Goal: Information Seeking & Learning: Find specific fact

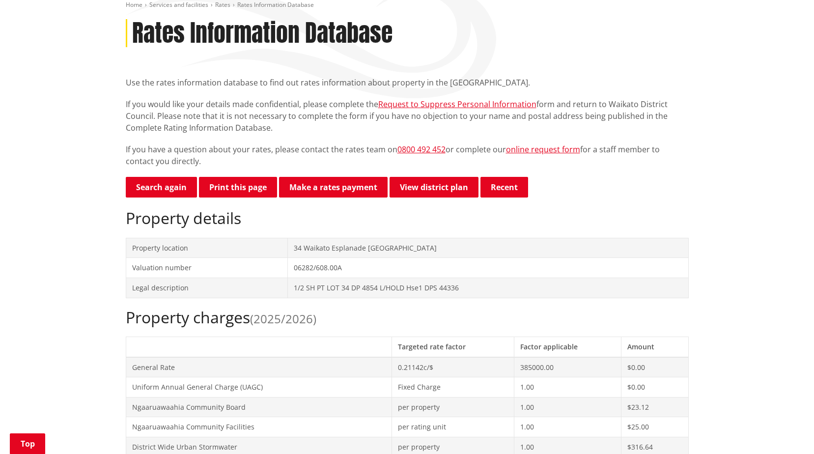
scroll to position [98, 0]
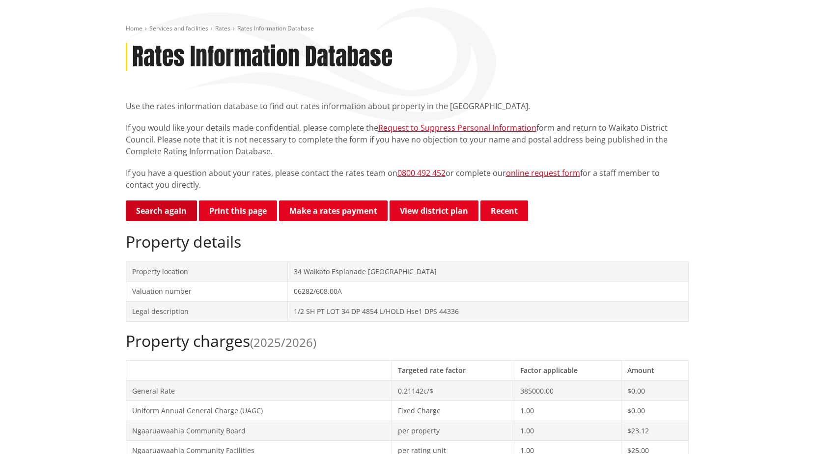
click at [157, 215] on link "Search again" at bounding box center [161, 210] width 71 height 21
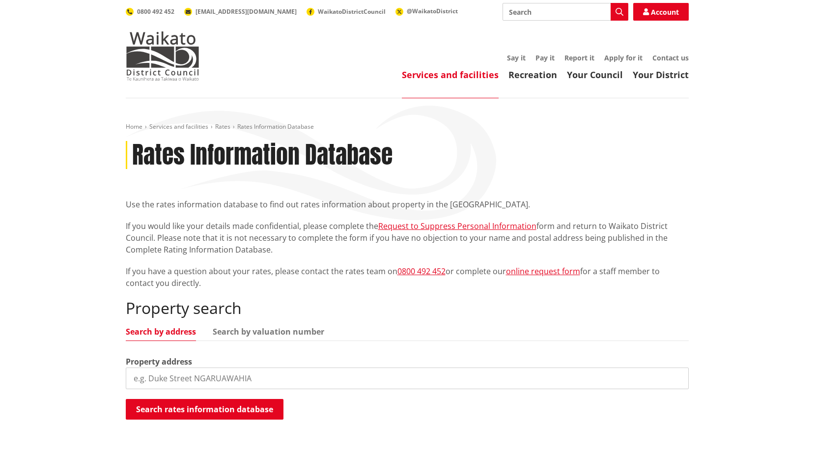
click at [277, 379] on input "search" at bounding box center [407, 378] width 563 height 22
type input "1543b"
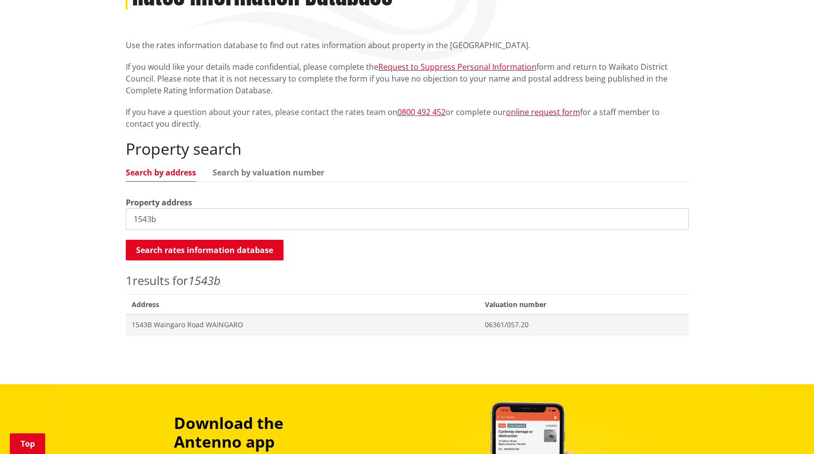
scroll to position [98, 0]
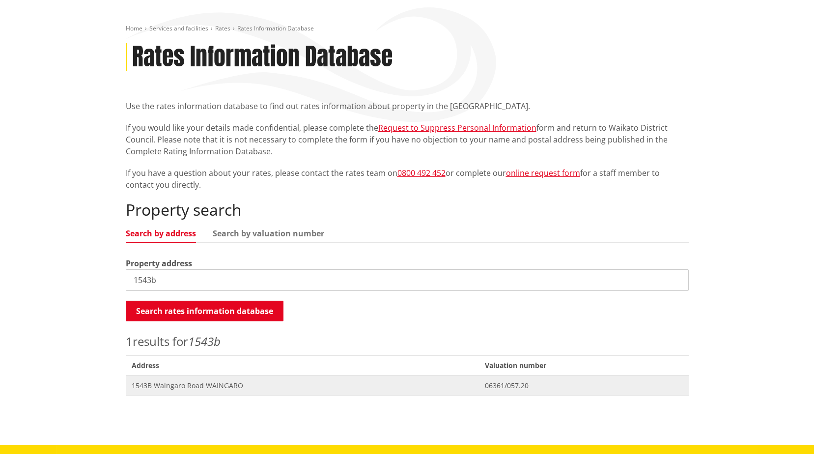
click at [223, 381] on span "1543B Waingaro Road WAINGARO" at bounding box center [302, 386] width 341 height 10
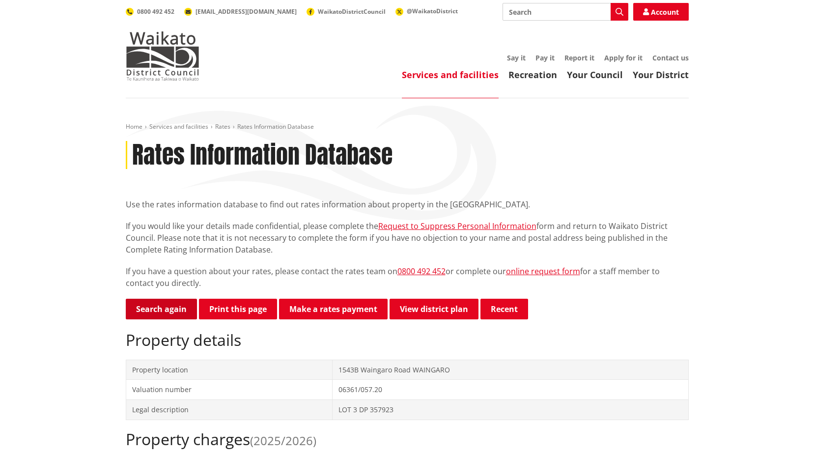
click at [164, 305] on link "Search again" at bounding box center [161, 309] width 71 height 21
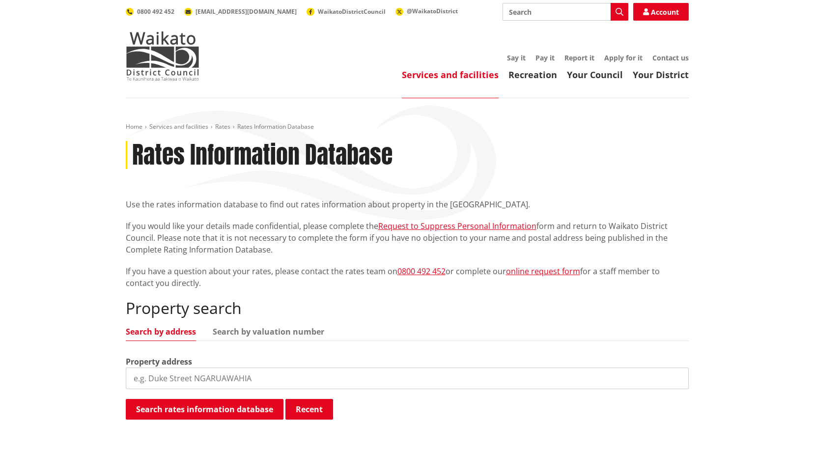
click at [240, 378] on input "search" at bounding box center [407, 378] width 563 height 22
type input "1581 gordonton"
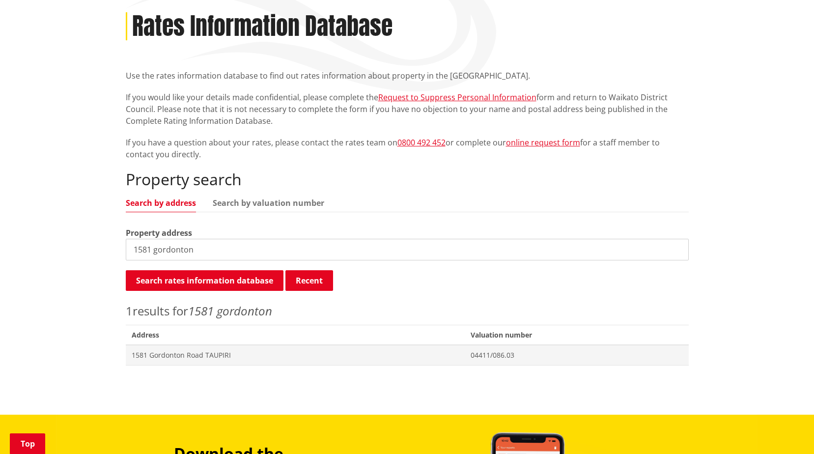
scroll to position [246, 0]
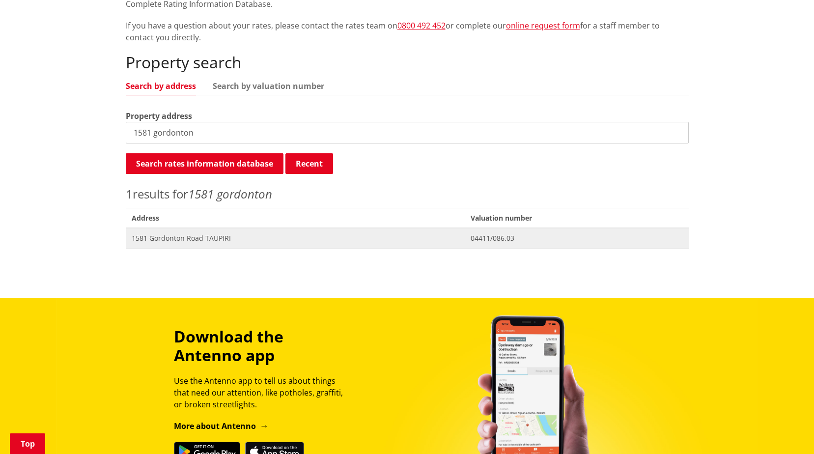
click at [261, 239] on span "1581 Gordonton Road TAUPIRI" at bounding box center [296, 238] width 328 height 10
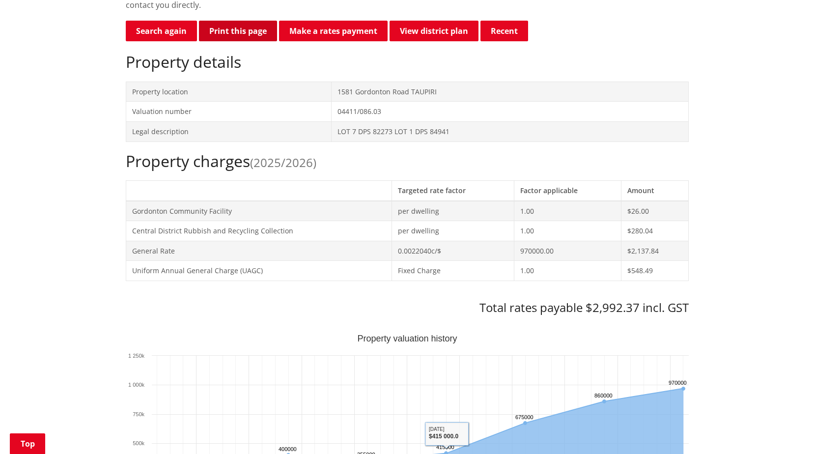
scroll to position [295, 0]
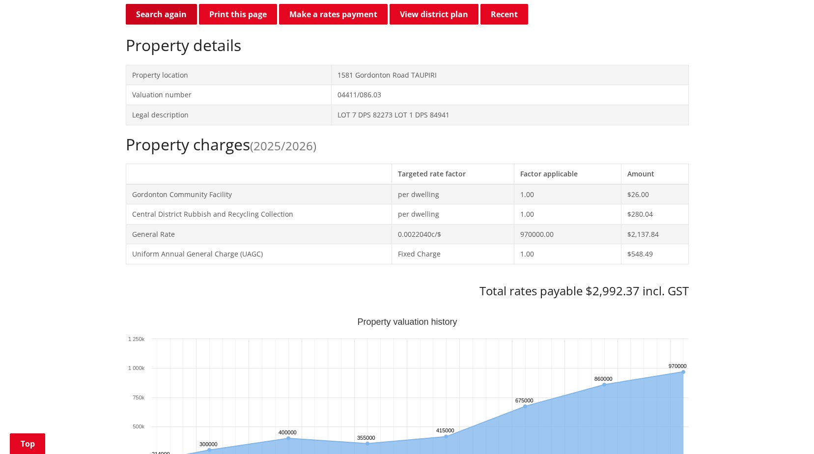
click at [157, 15] on link "Search again" at bounding box center [161, 14] width 71 height 21
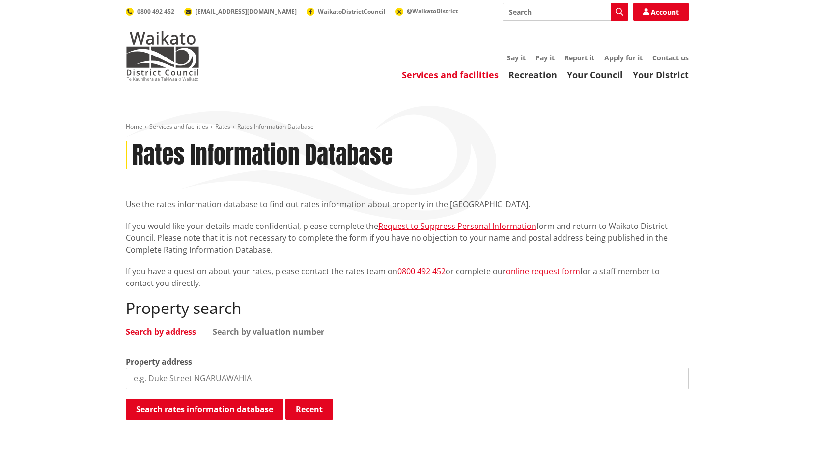
click at [273, 375] on input "search" at bounding box center [407, 378] width 563 height 22
type input "19 river"
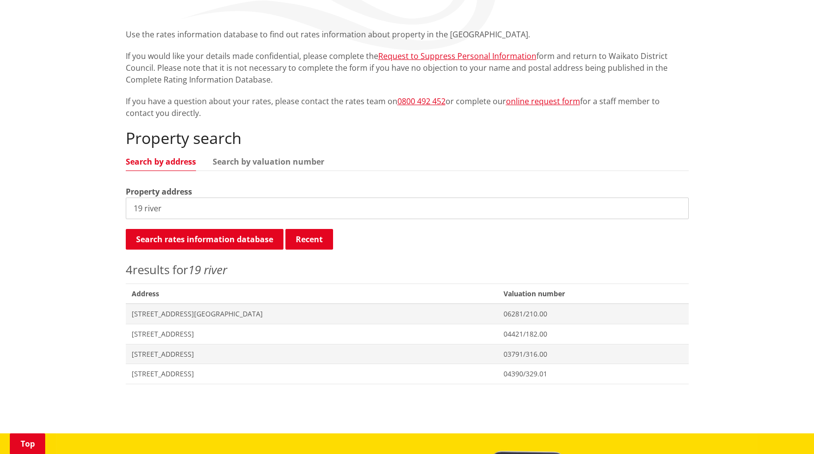
scroll to position [295, 0]
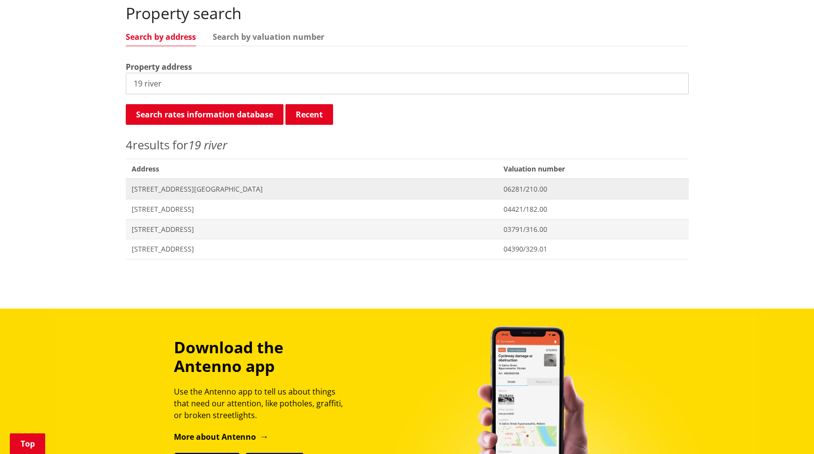
click at [186, 180] on span "Address [STREET_ADDRESS][GEOGRAPHIC_DATA]" at bounding box center [312, 189] width 372 height 20
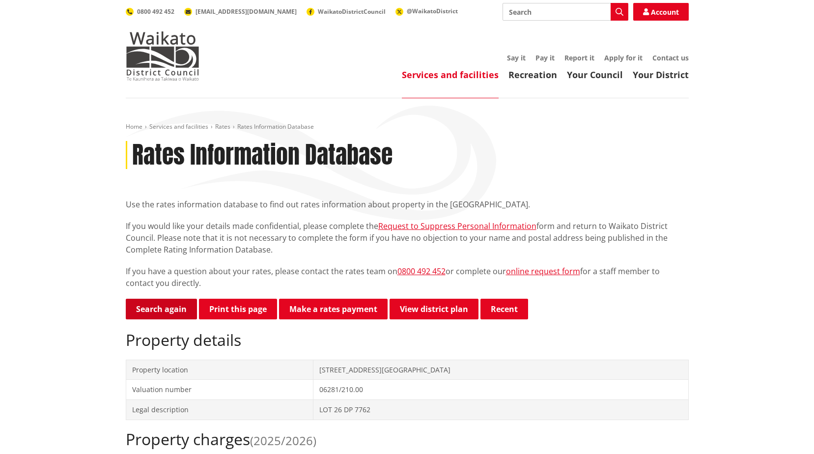
click at [145, 306] on link "Search again" at bounding box center [161, 309] width 71 height 21
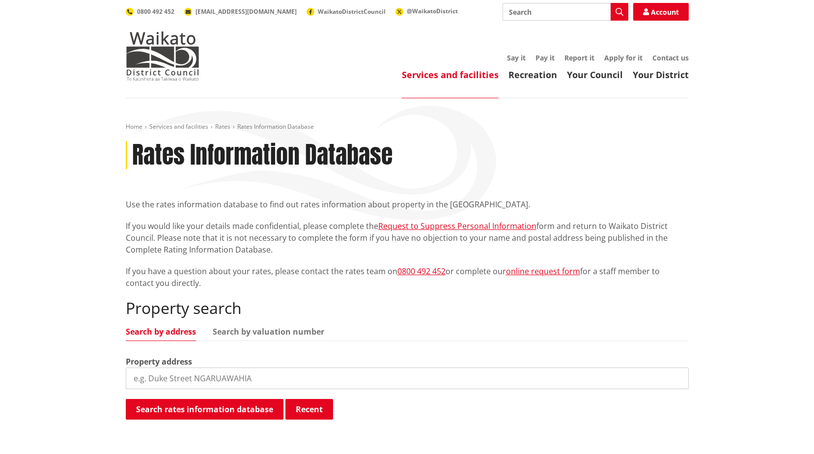
click at [297, 380] on input "search" at bounding box center [407, 378] width 563 height 22
type input "30 kingfisher"
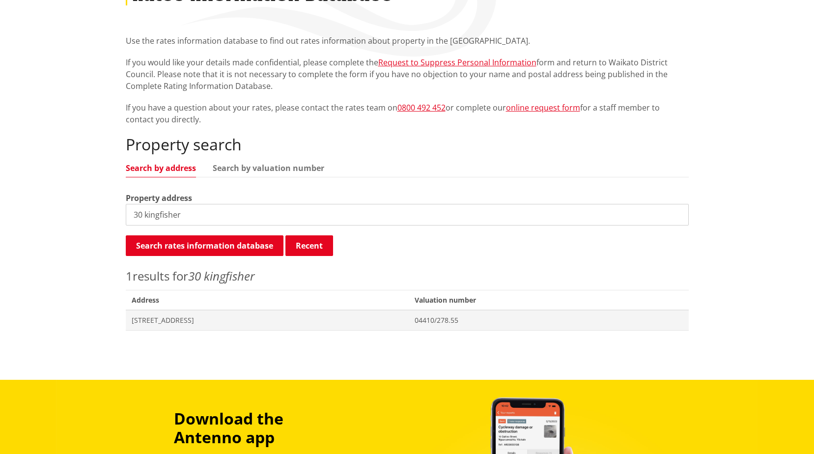
scroll to position [196, 0]
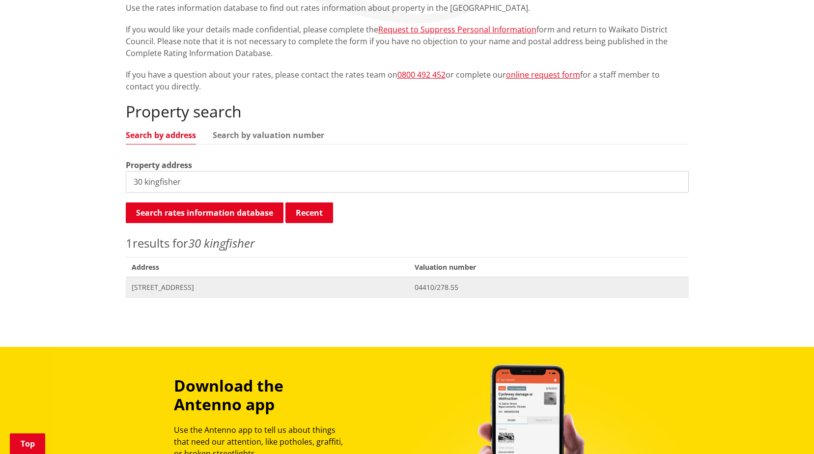
click at [248, 281] on span "Address 30 Kingfisher Way TE KOWHAI" at bounding box center [267, 287] width 283 height 20
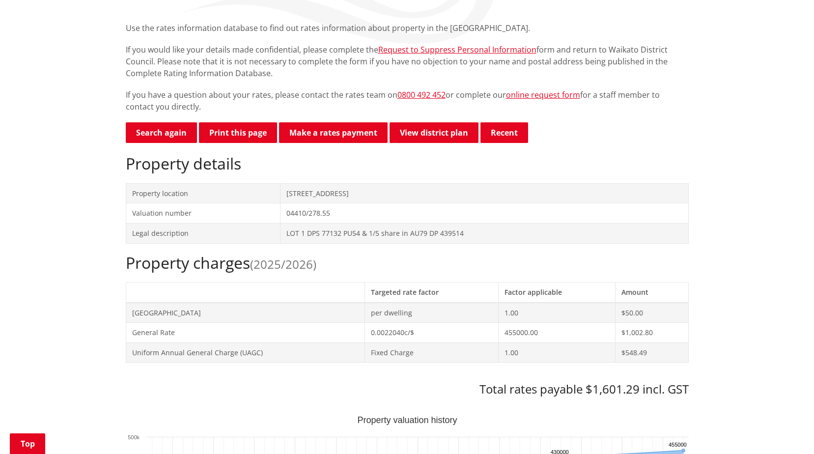
scroll to position [196, 0]
